Goal: Task Accomplishment & Management: Manage account settings

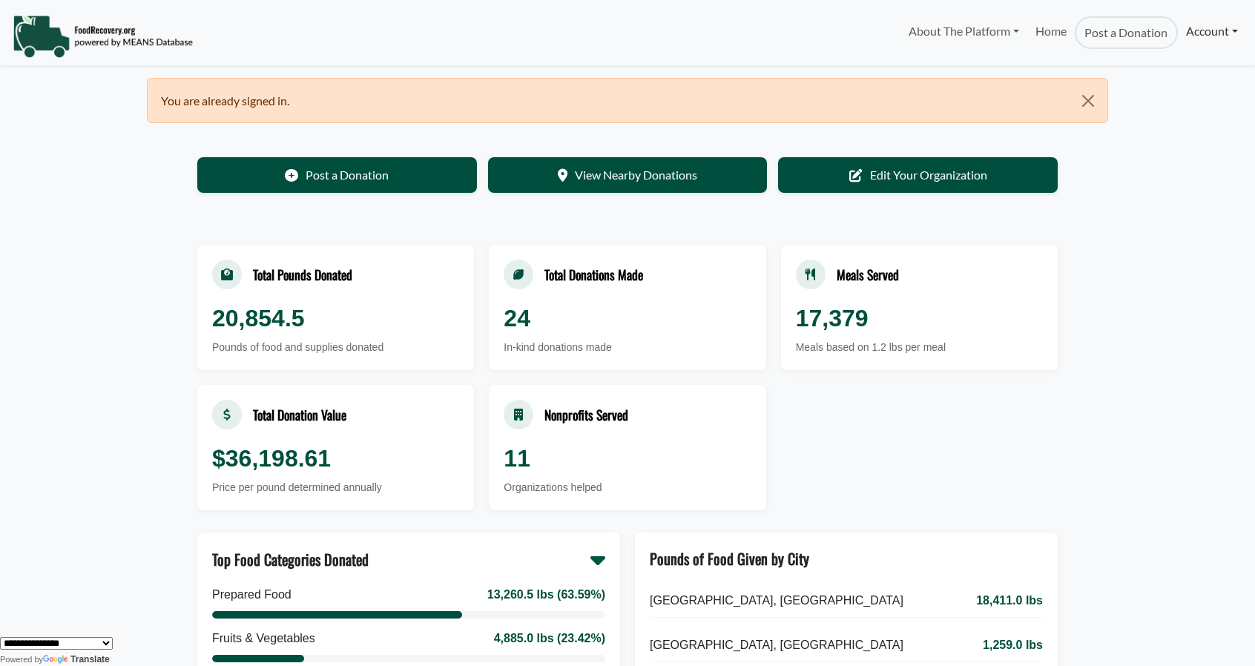
click at [1200, 33] on link "Account" at bounding box center [1212, 31] width 68 height 30
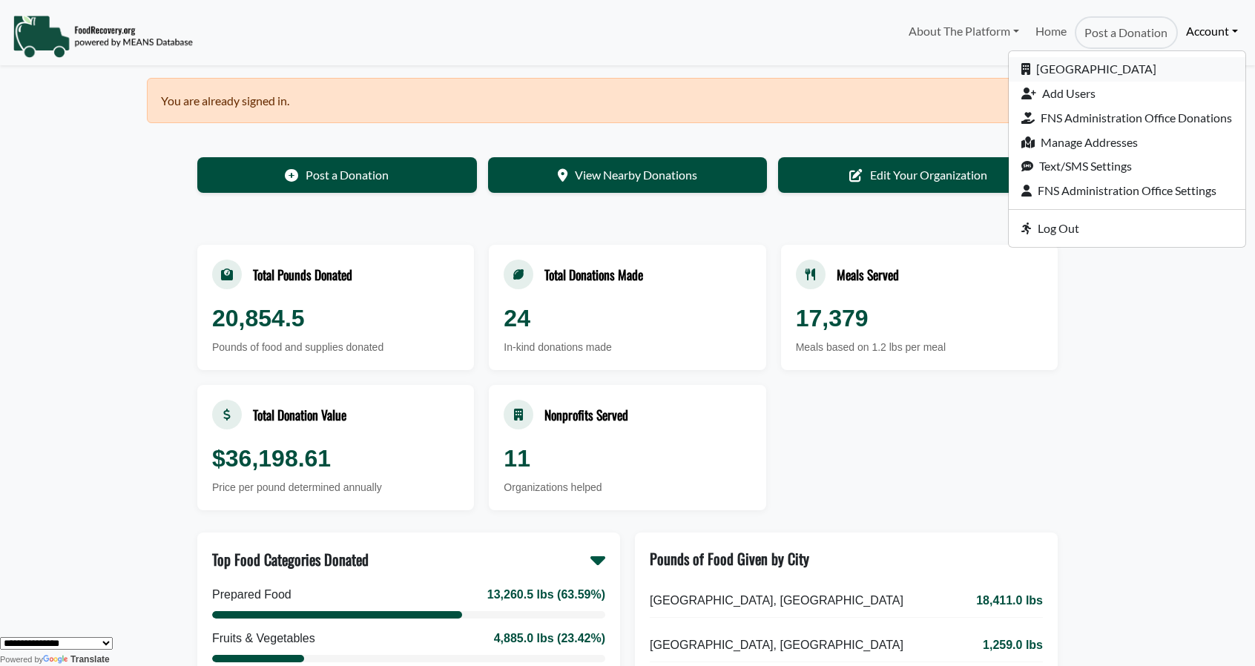
click at [1141, 73] on link "[GEOGRAPHIC_DATA]" at bounding box center [1127, 69] width 237 height 24
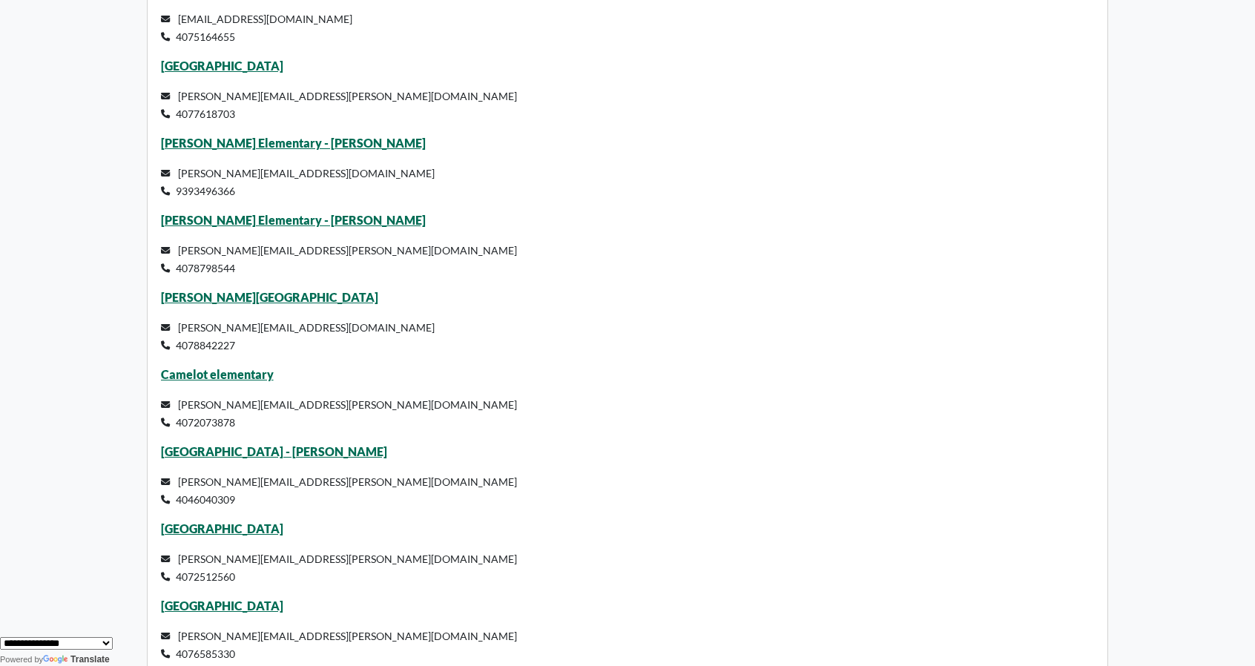
scroll to position [4202, 0]
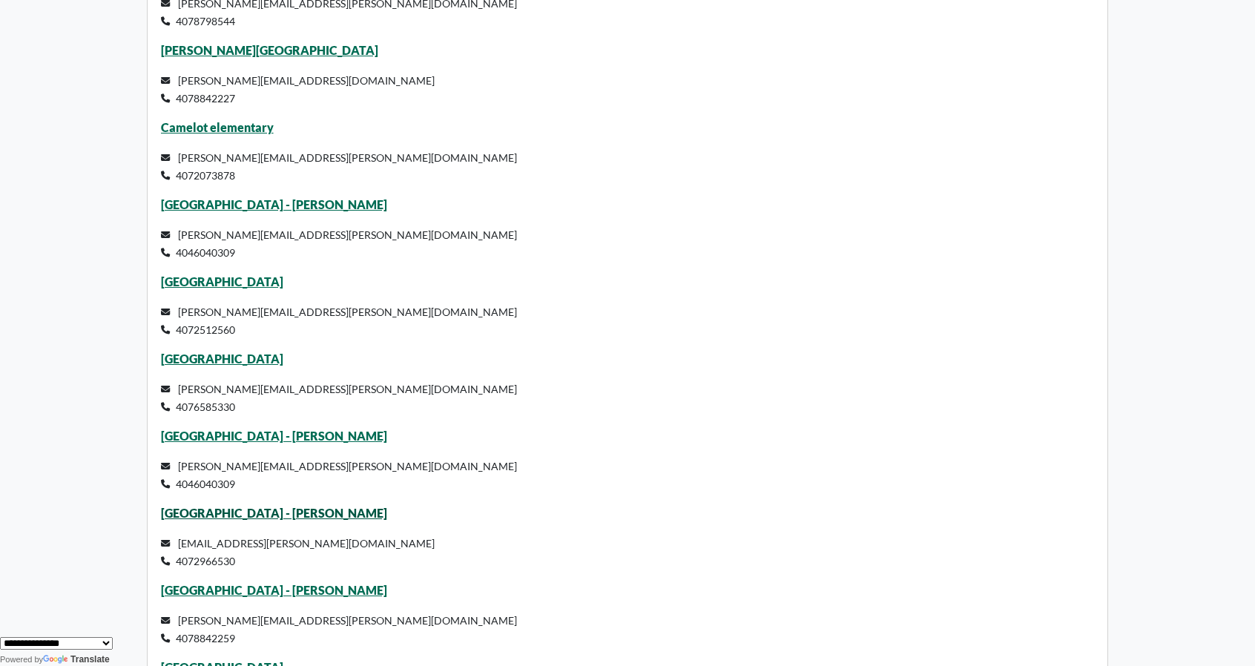
click at [243, 510] on link "[GEOGRAPHIC_DATA] - [PERSON_NAME]" at bounding box center [274, 513] width 226 height 14
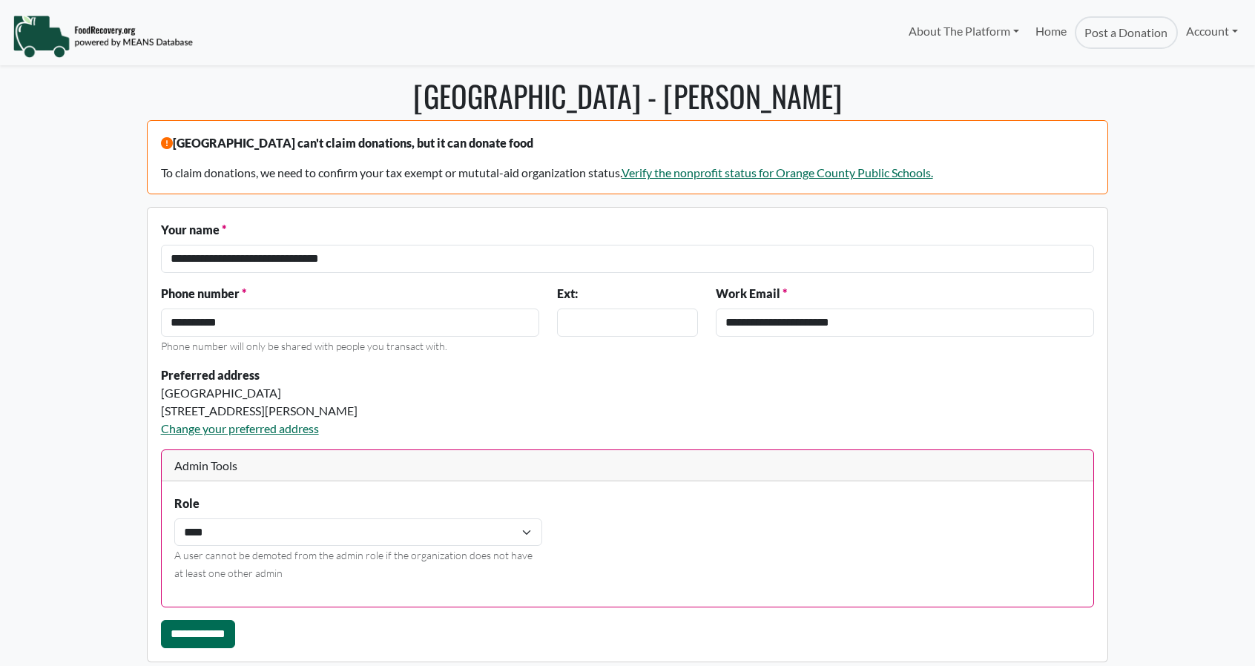
select select "Language Translate Widget"
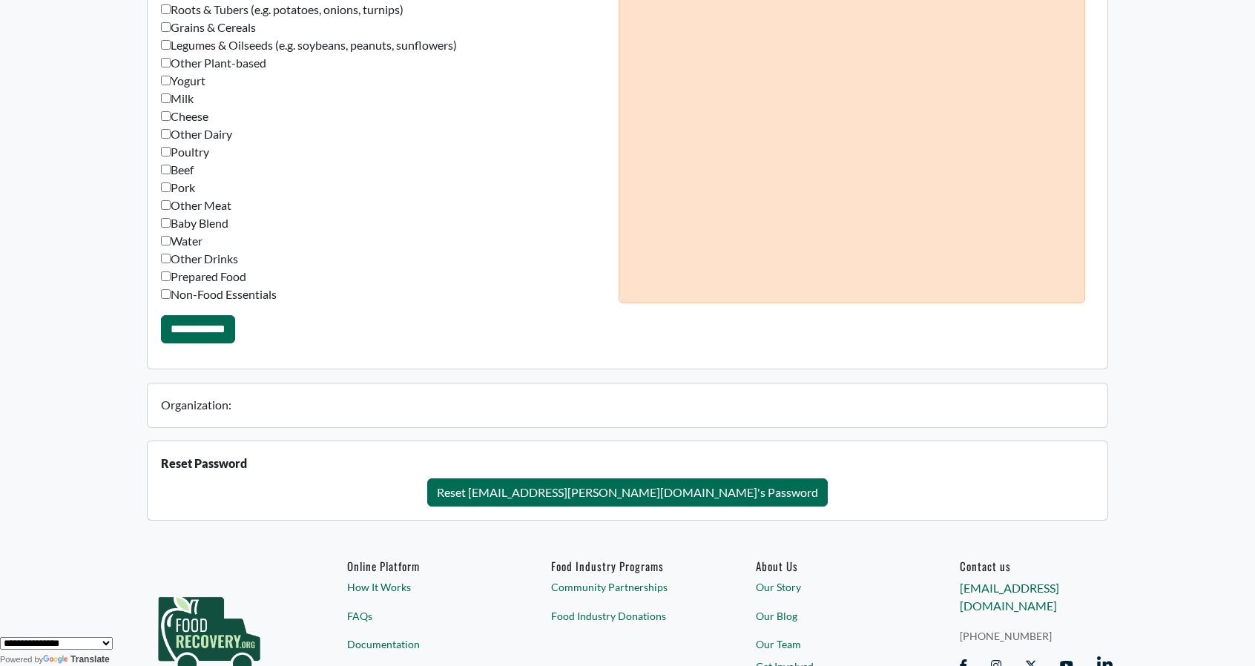
scroll to position [1179, 0]
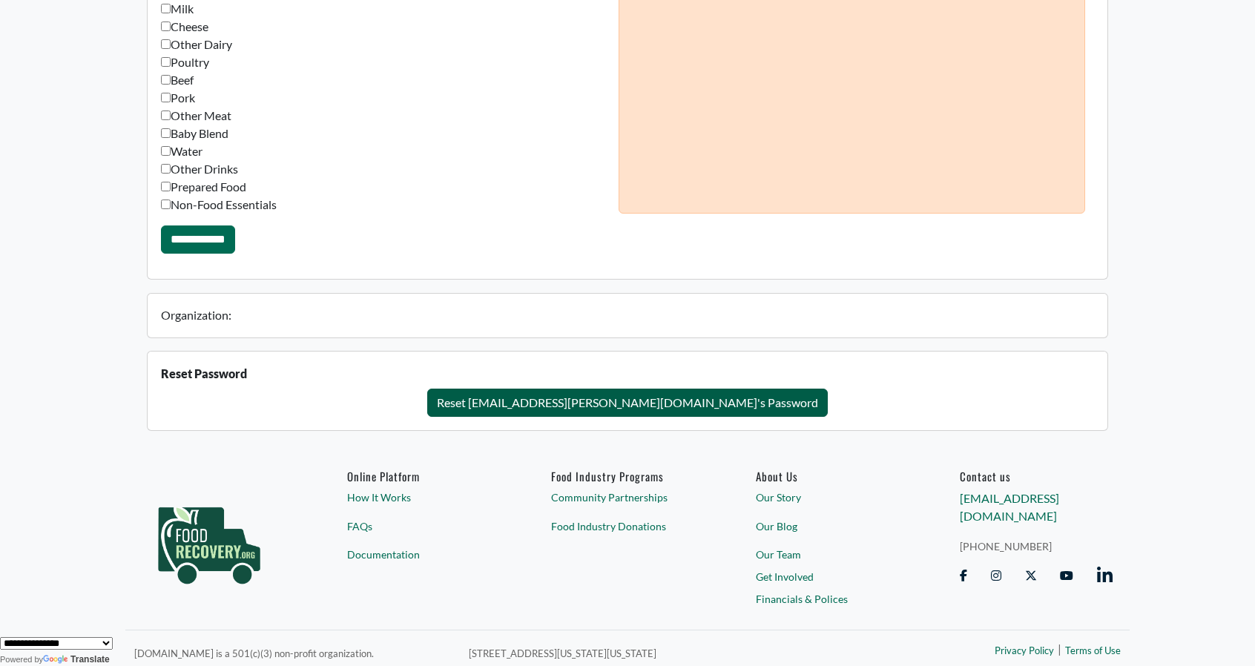
click at [621, 398] on button "Reset [EMAIL_ADDRESS][PERSON_NAME][DOMAIN_NAME]'s Password" at bounding box center [627, 403] width 401 height 28
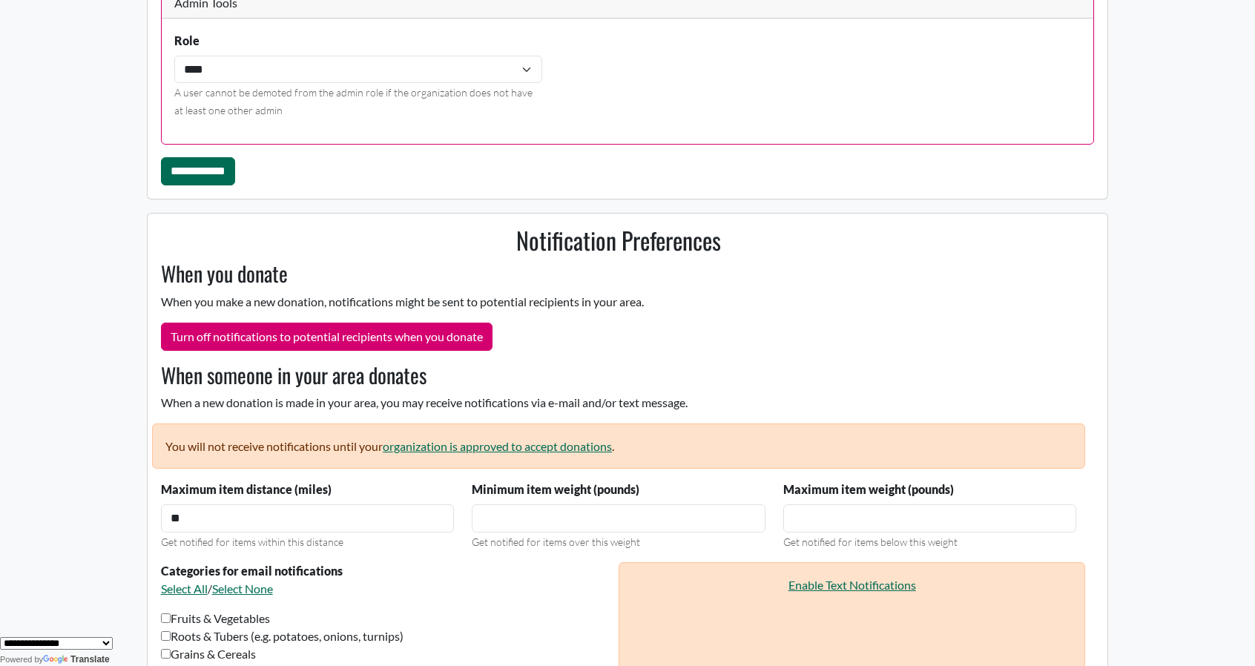
scroll to position [0, 0]
